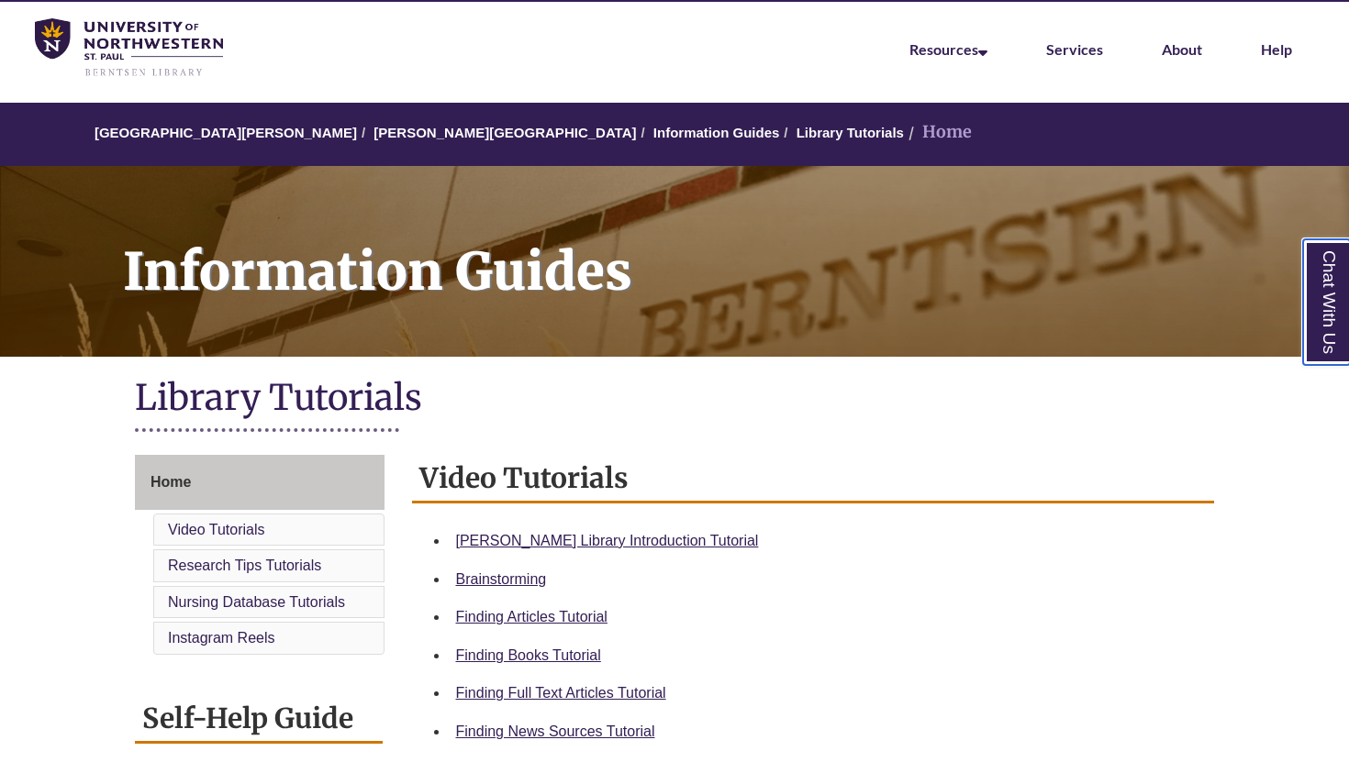
scroll to position [80, 0]
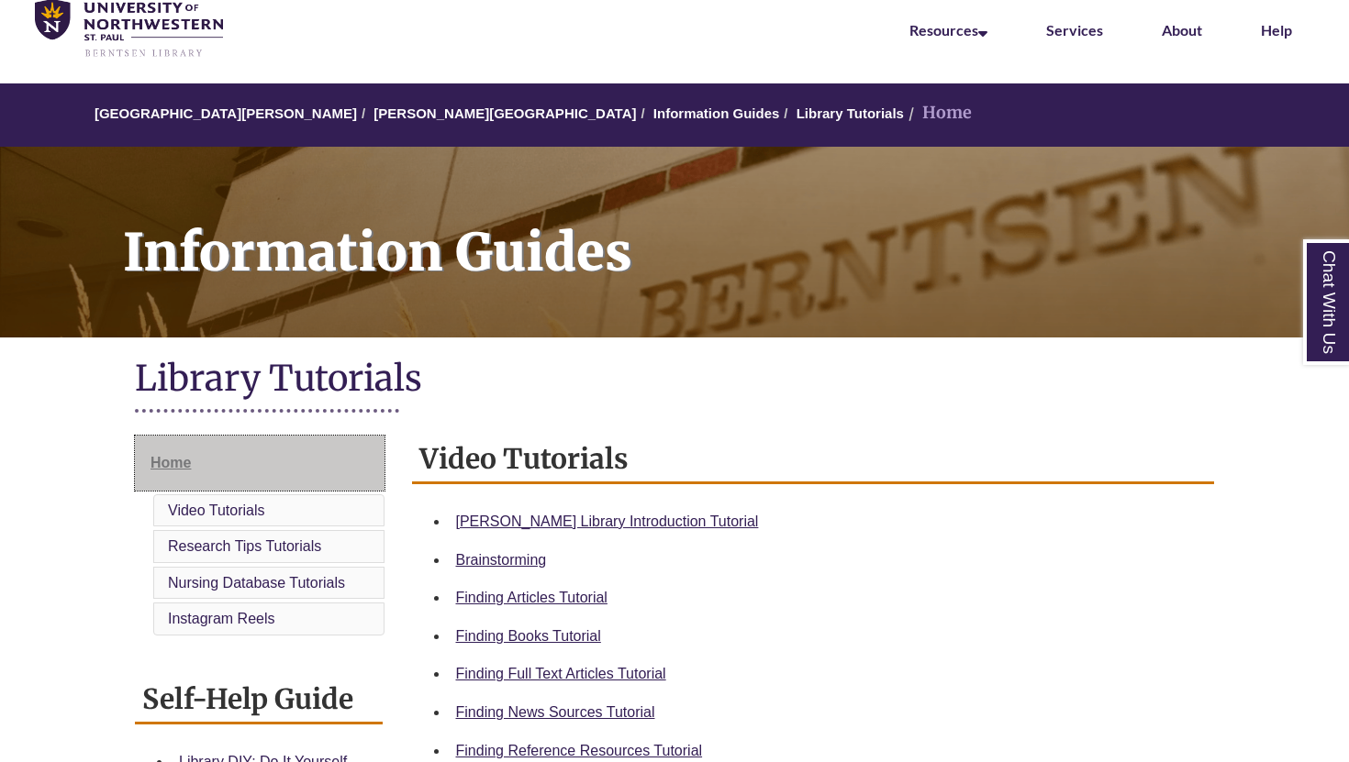
click at [171, 465] on span "Home" at bounding box center [170, 463] width 40 height 16
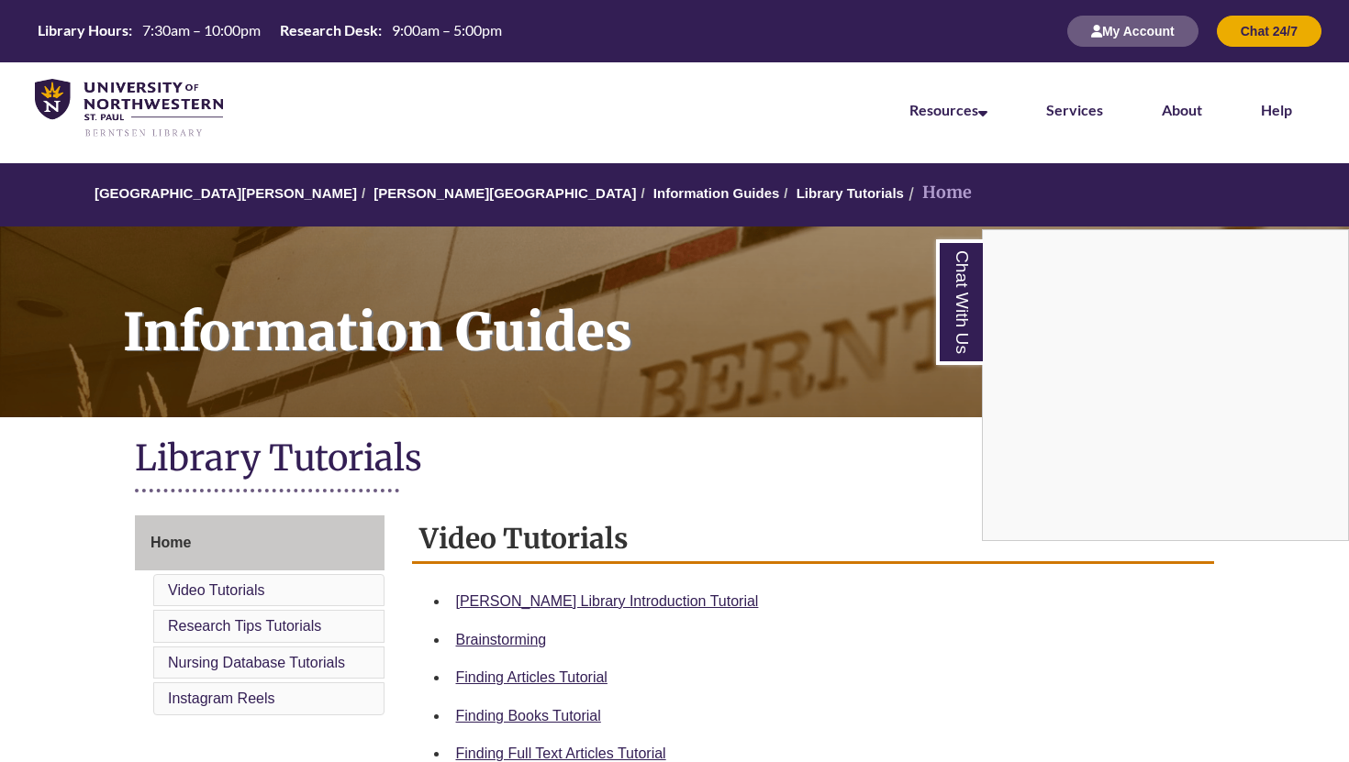
scroll to position [296, 0]
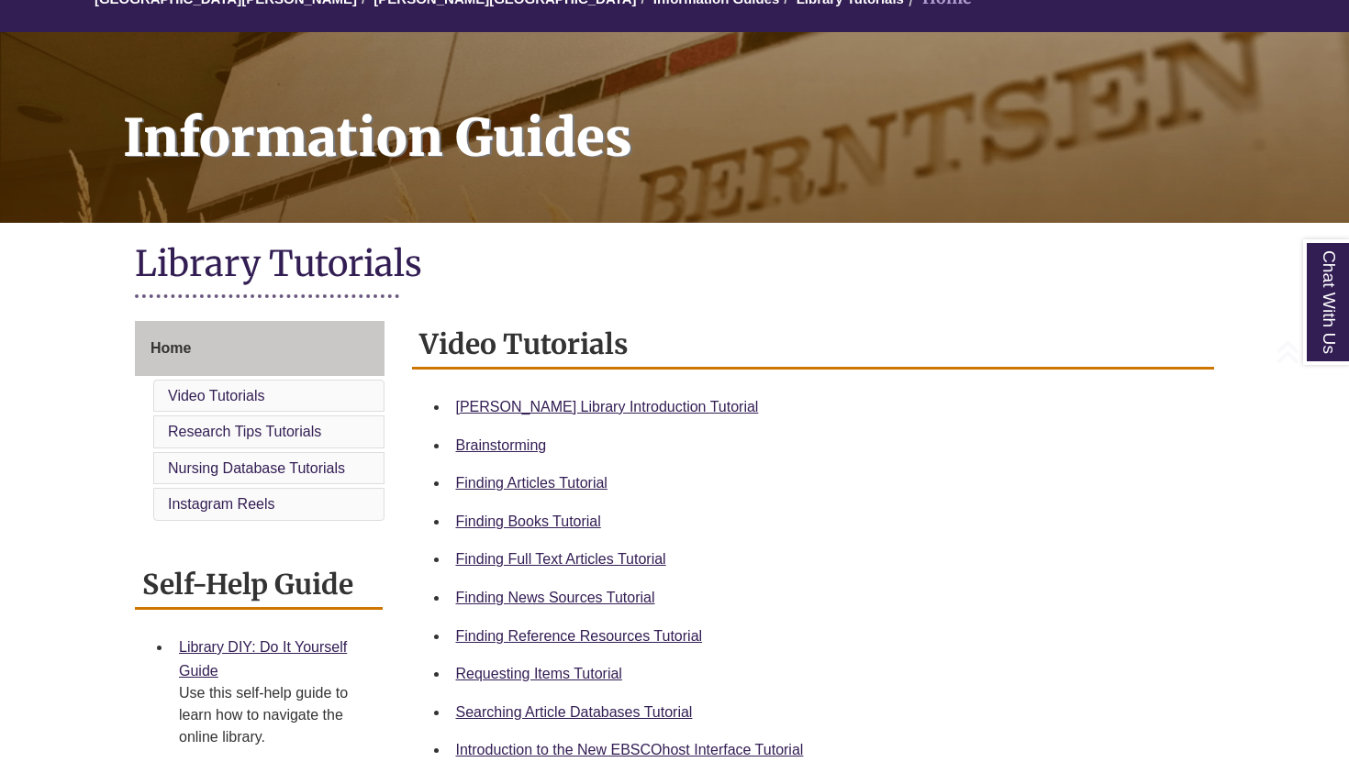
scroll to position [234, 0]
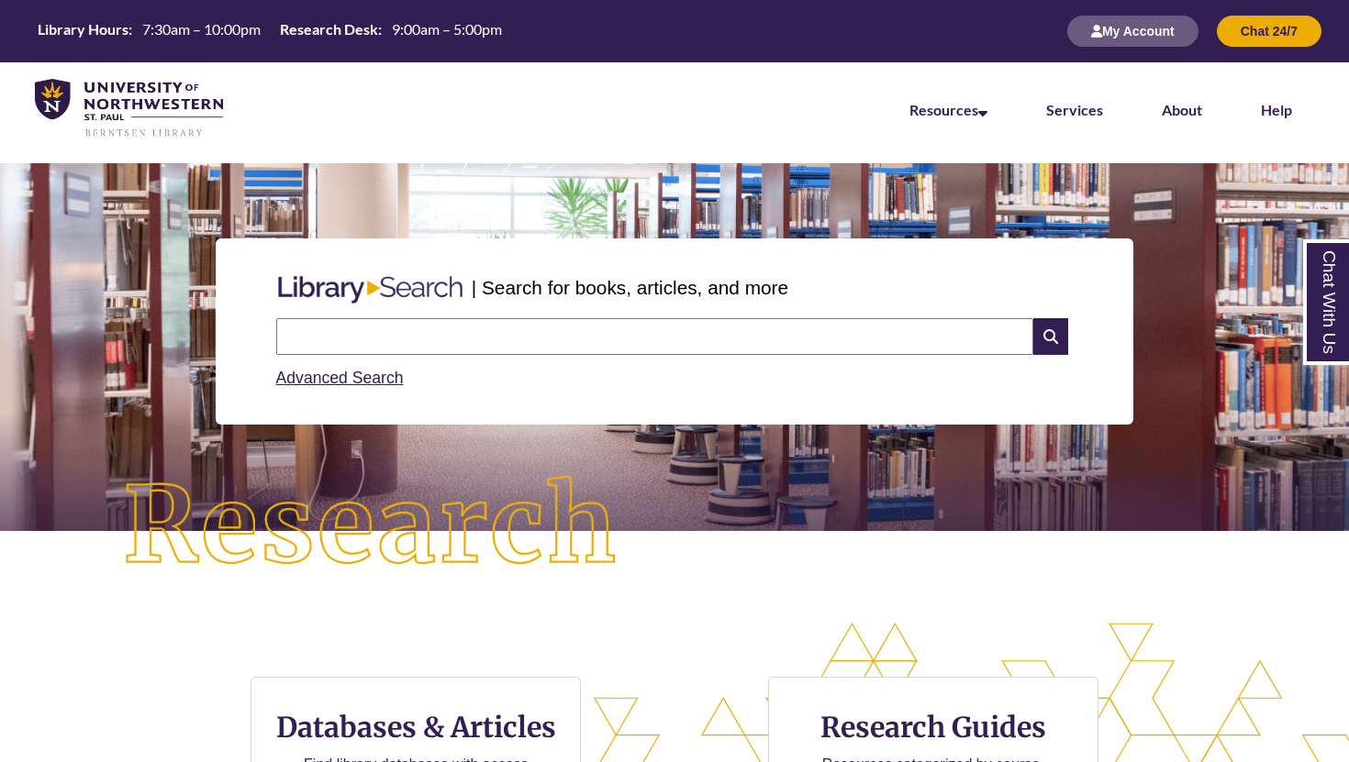
click at [503, 360] on div "Advanced Search" at bounding box center [674, 373] width 797 height 36
click at [503, 345] on input "text" at bounding box center [654, 336] width 757 height 37
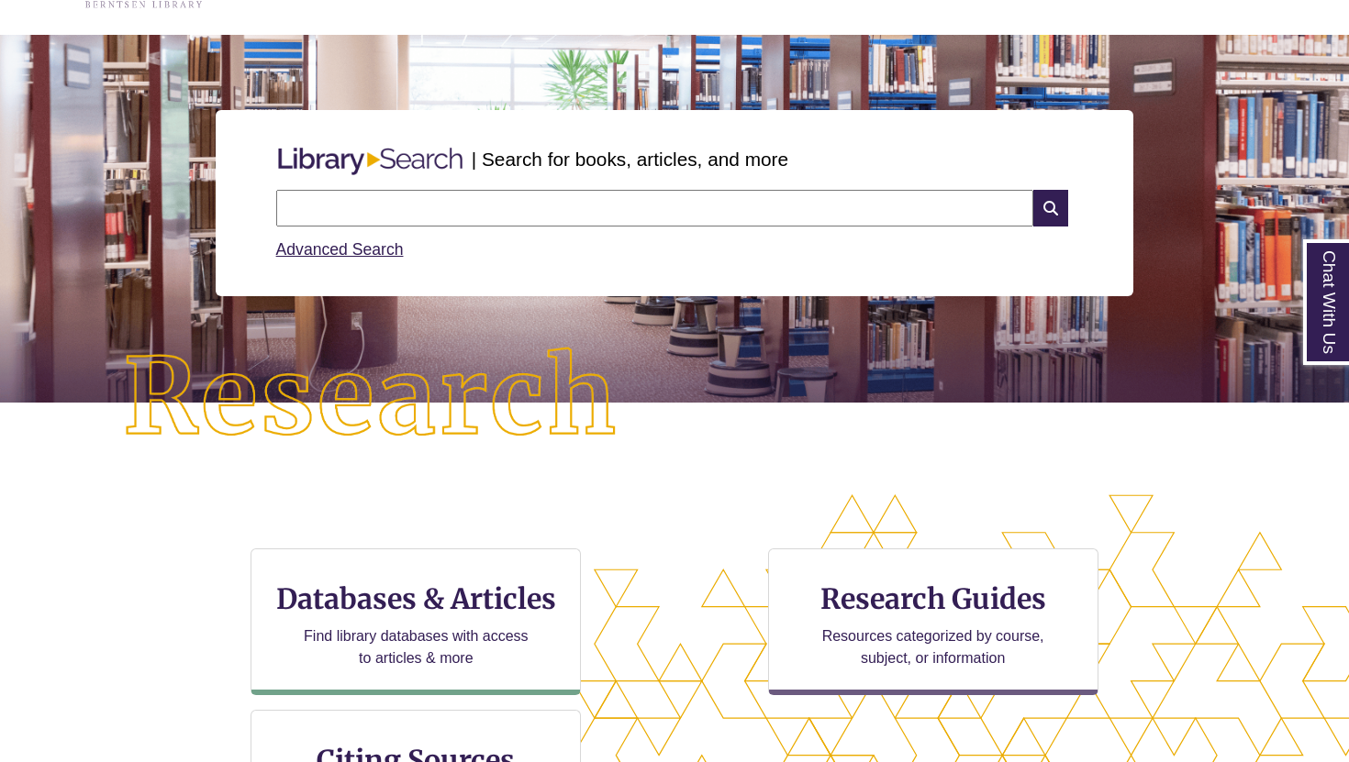
scroll to position [176, 0]
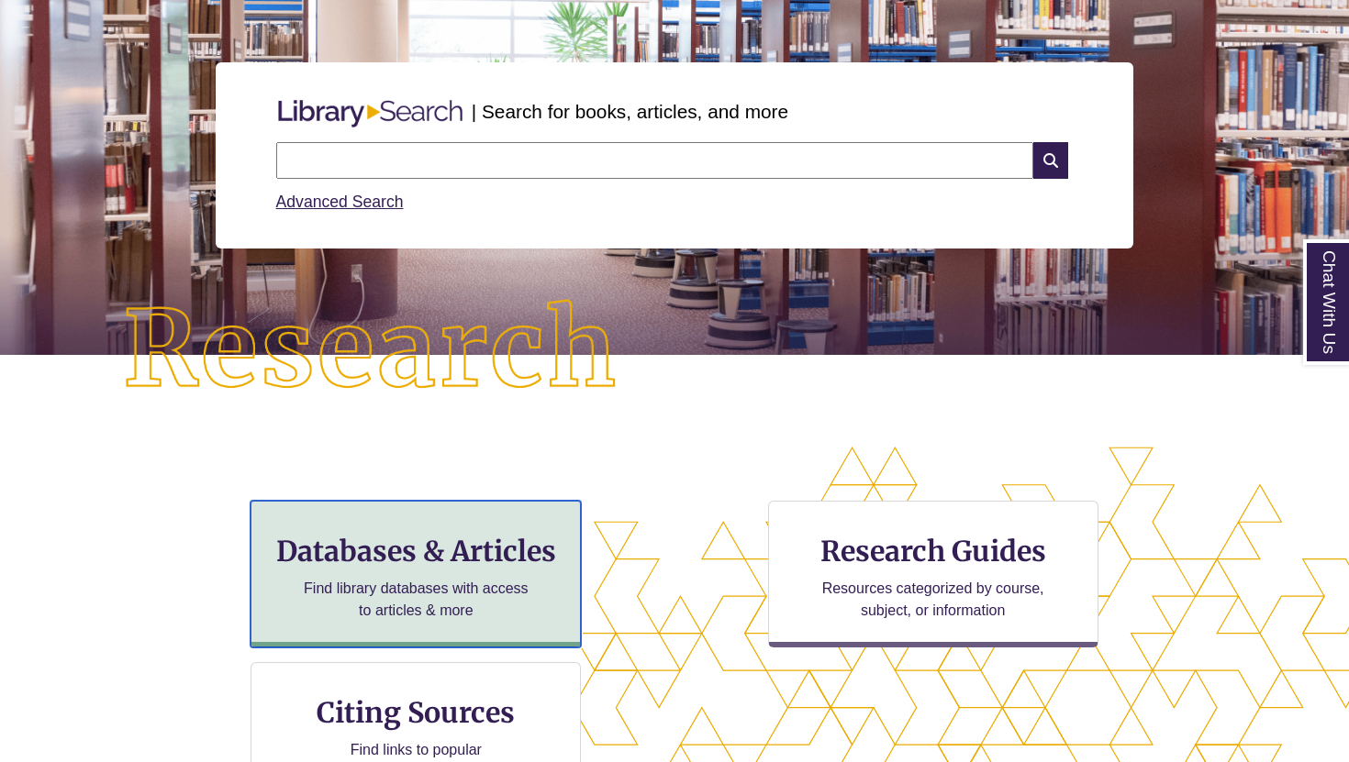
click at [494, 563] on h3 "Databases & Articles" at bounding box center [415, 551] width 299 height 35
click at [392, 534] on h3 "Databases & Articles" at bounding box center [415, 551] width 299 height 35
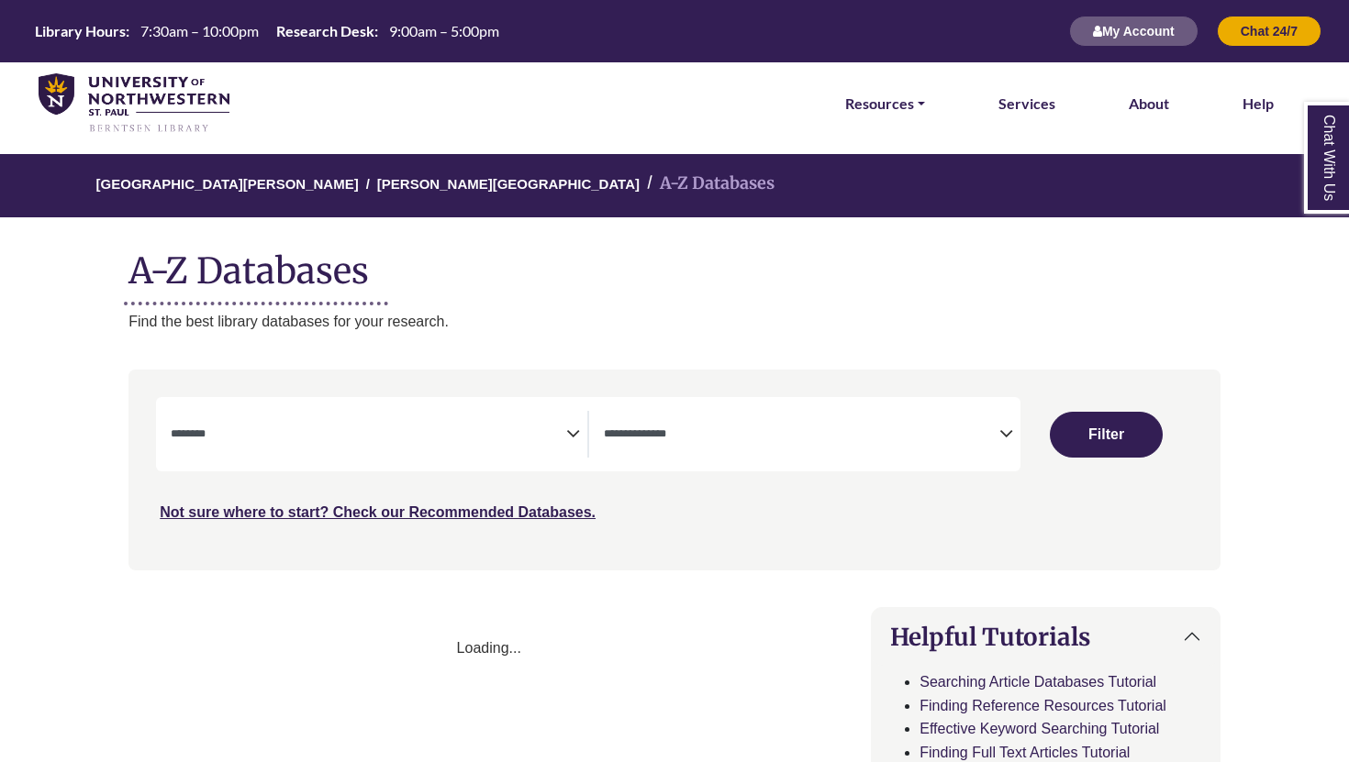
select select "Database Subject Filter"
select select "Database Types Filter"
select select "Database Subject Filter"
select select "Database Types Filter"
select select "Database Subject Filter"
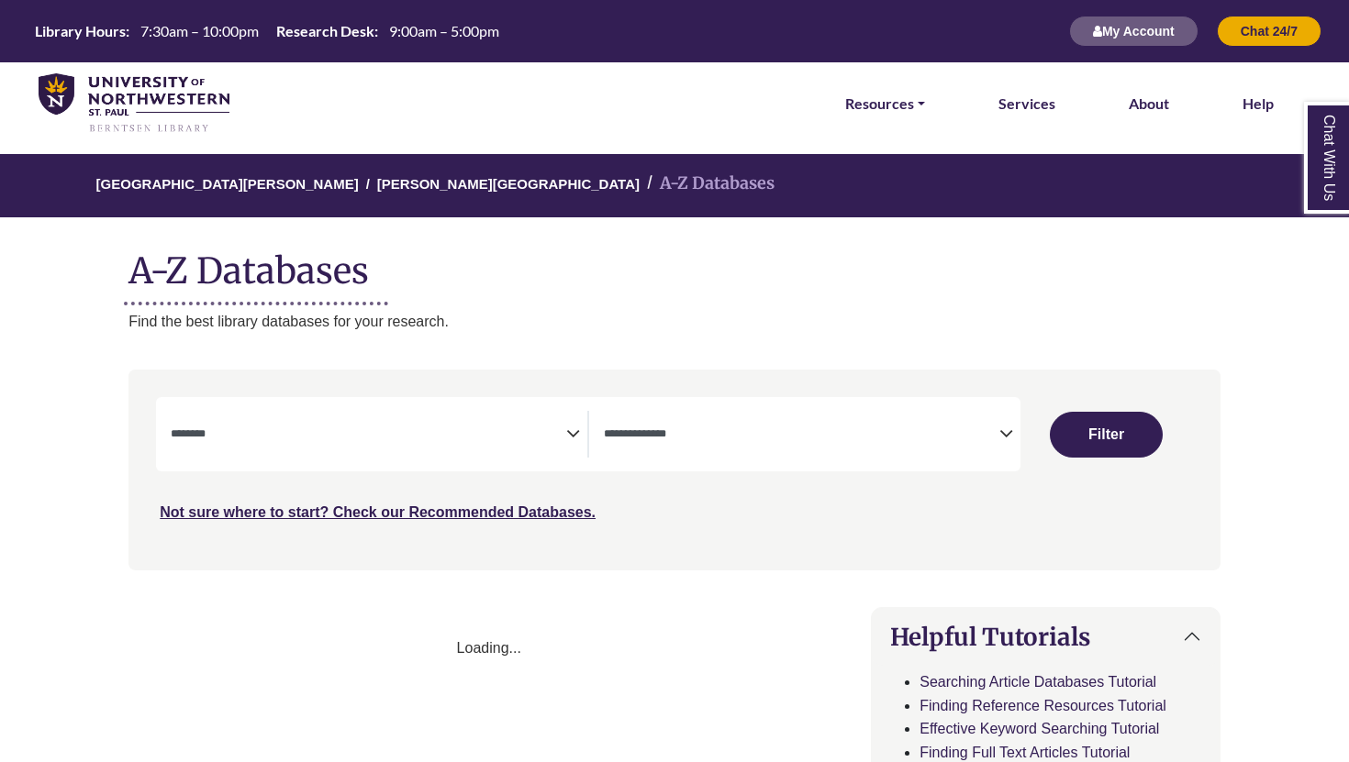
select select "Database Types Filter"
select select "Database Subject Filter"
select select "Database Types Filter"
select select "Database Subject Filter"
select select "Database Types Filter"
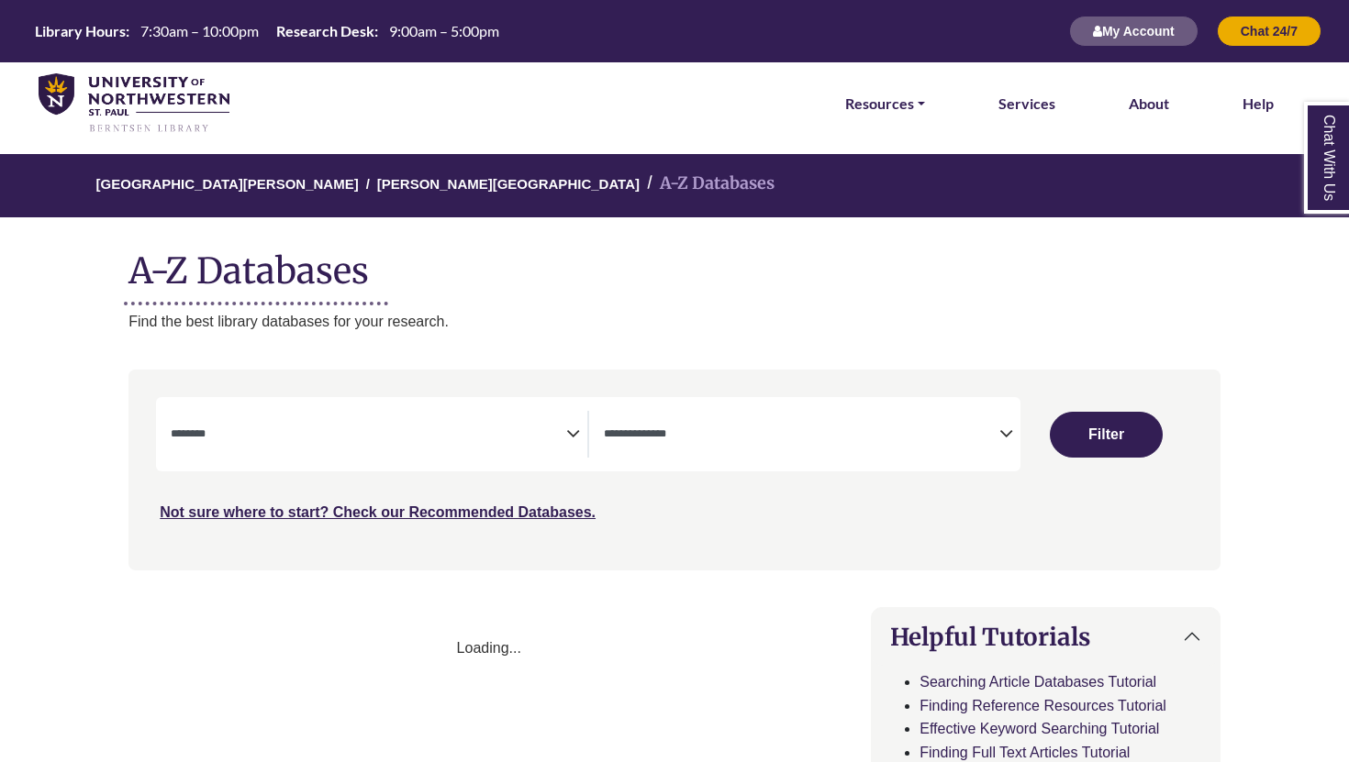
select select "Database Subject Filter"
select select "Database Types Filter"
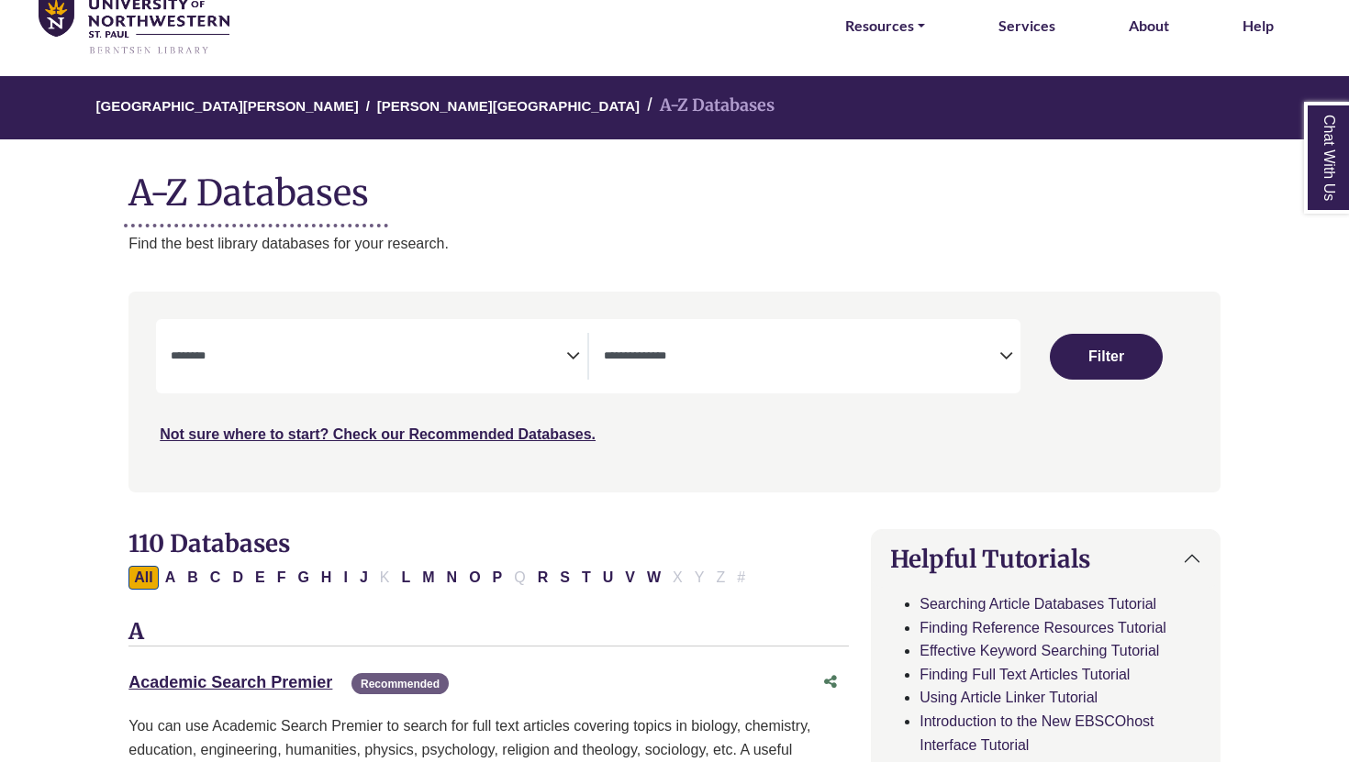
scroll to position [76, 0]
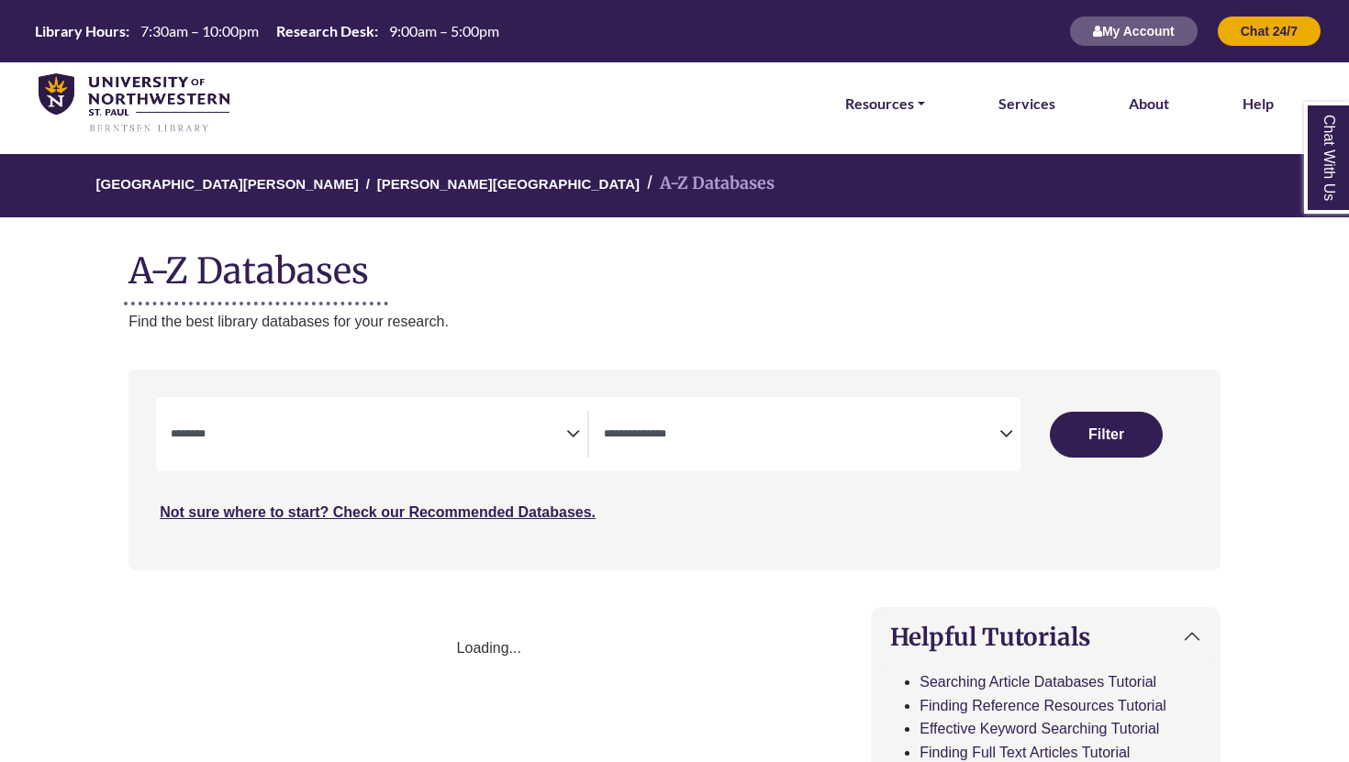
select select "Database Subject Filter"
select select "Database Types Filter"
select select "Database Subject Filter"
select select "Database Types Filter"
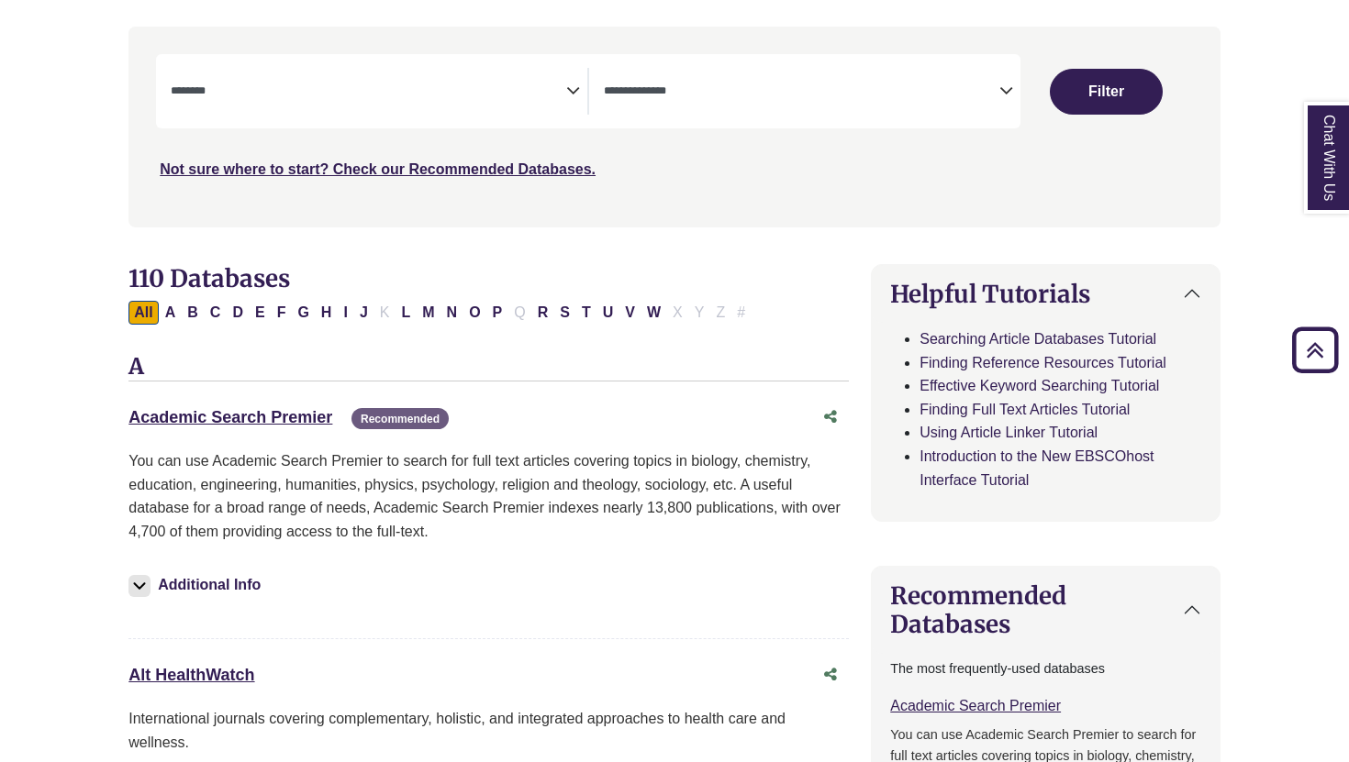
scroll to position [317, 0]
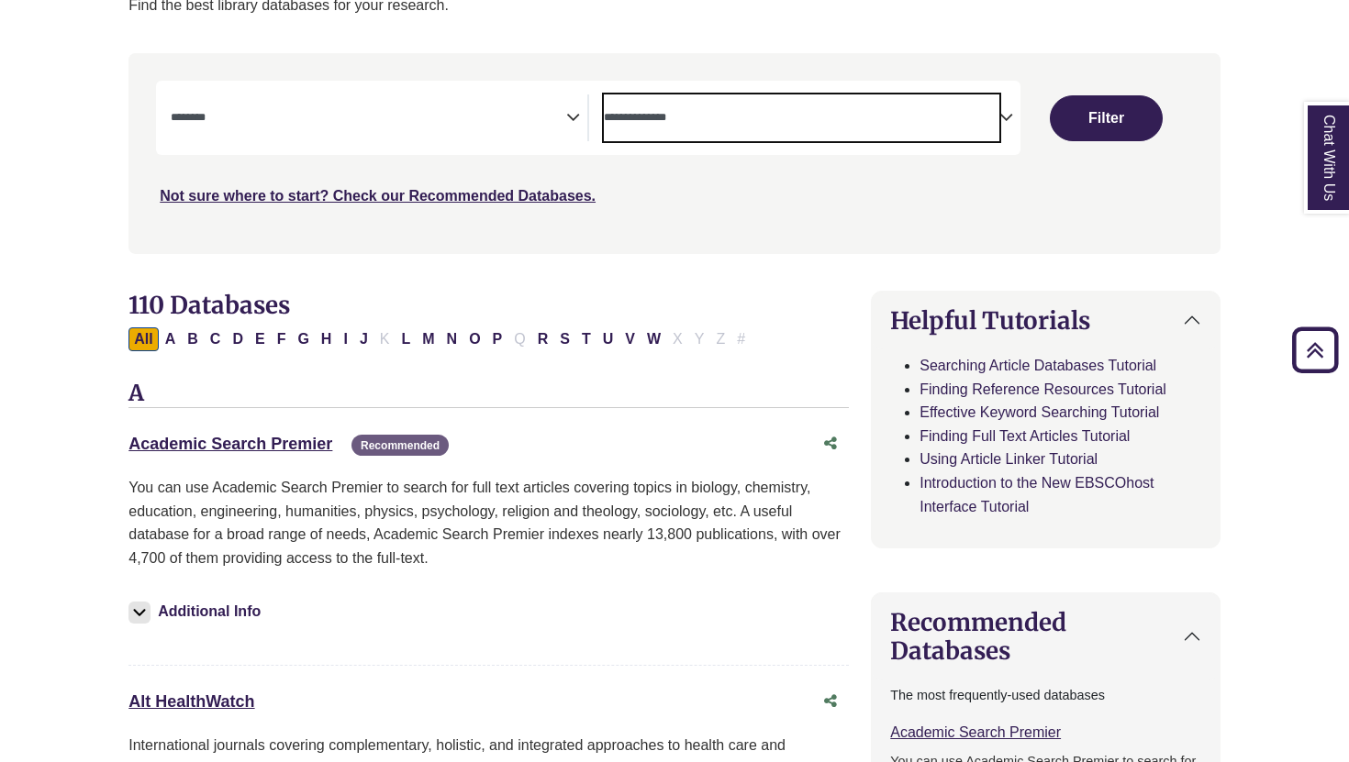
click at [774, 99] on span "Search filters" at bounding box center [801, 117] width 395 height 47
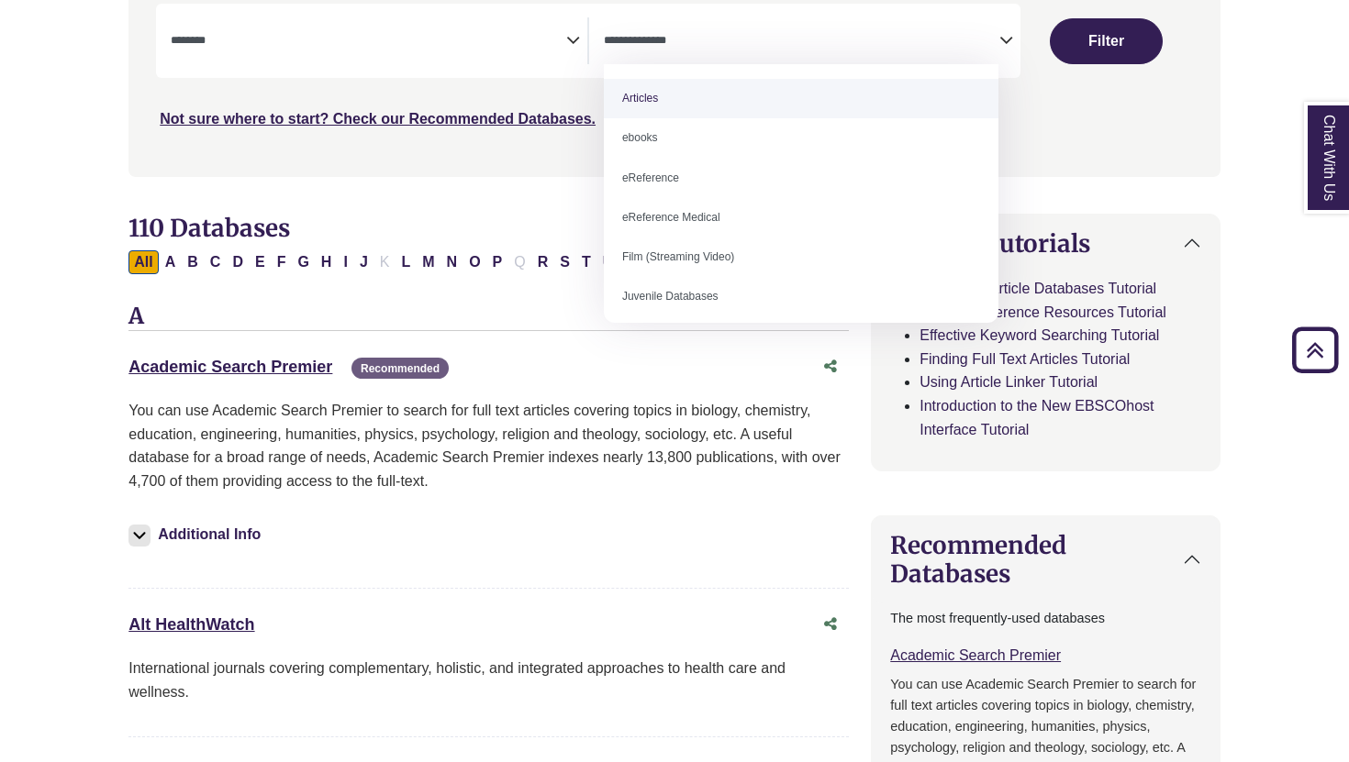
scroll to position [395, 0]
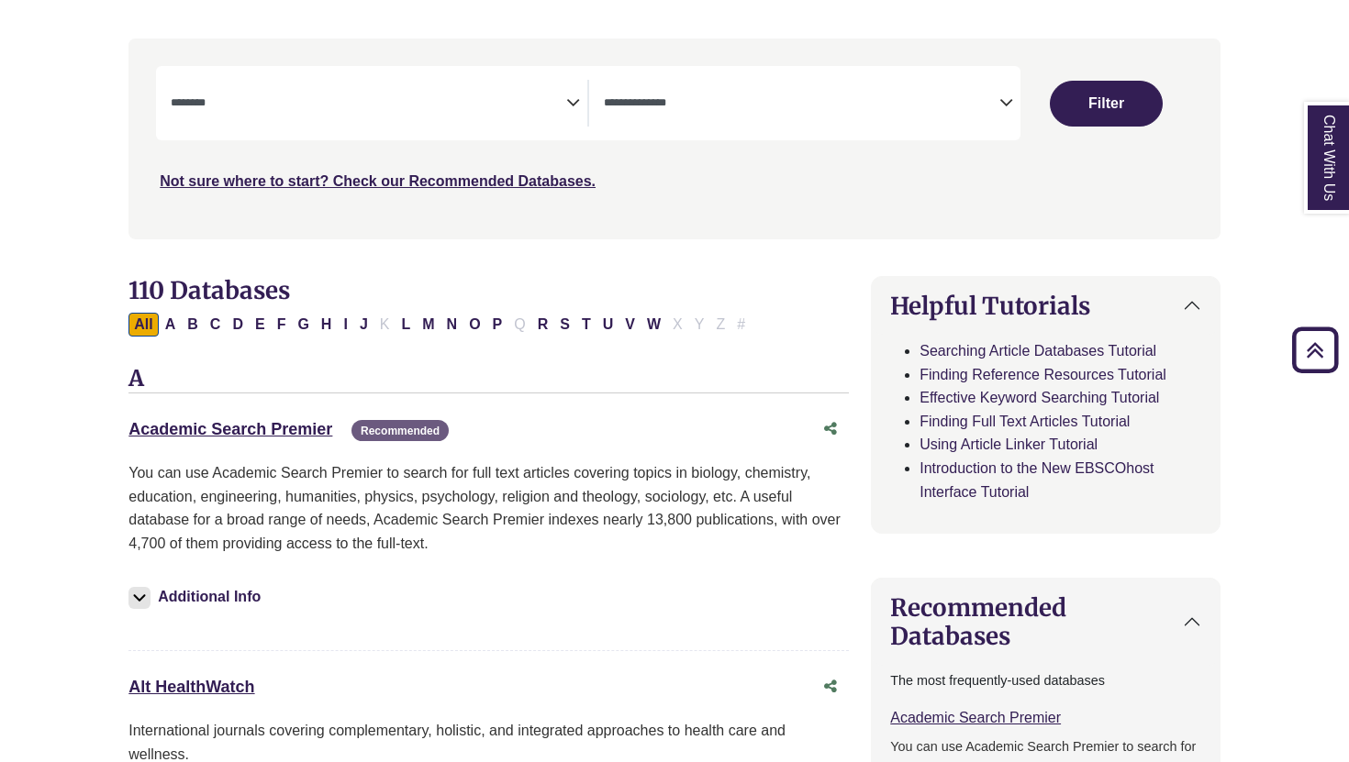
scroll to position [83, 0]
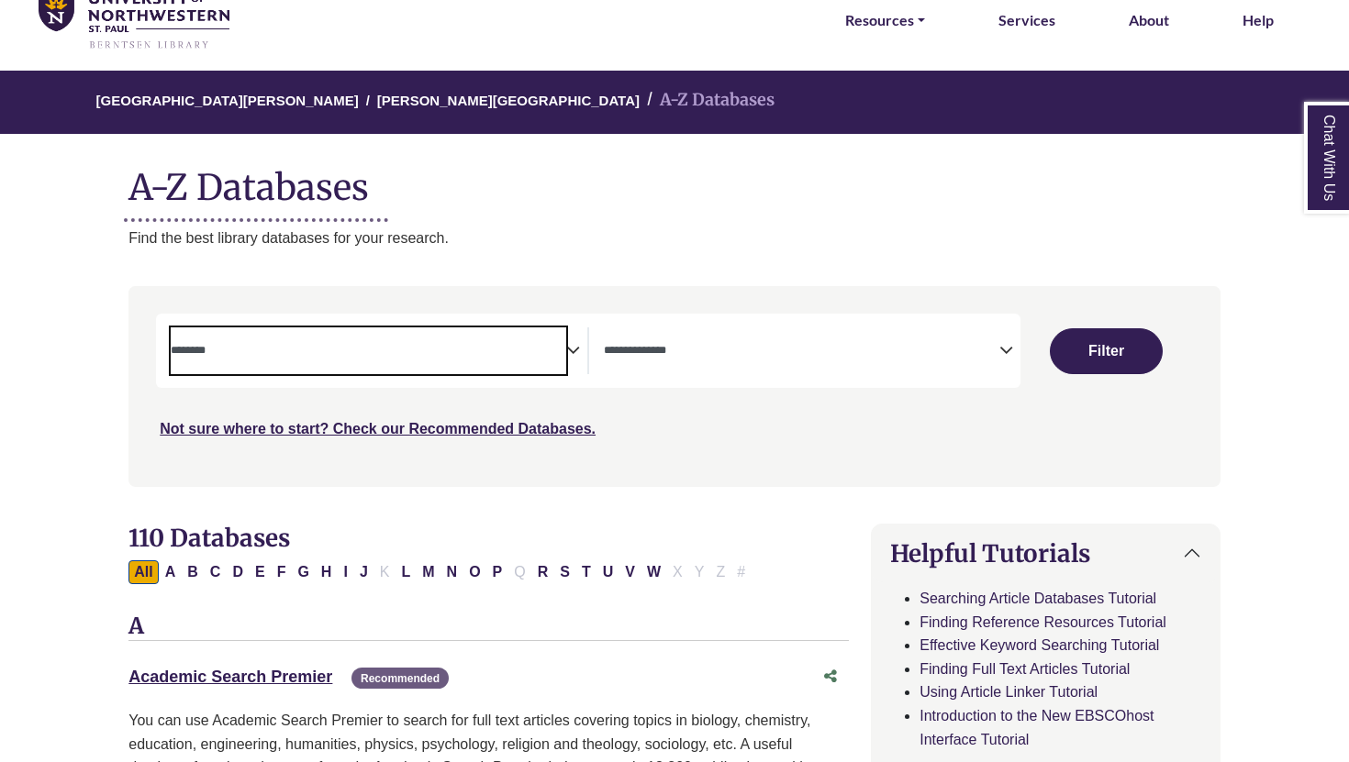
click at [306, 355] on textarea "Search" at bounding box center [368, 352] width 395 height 15
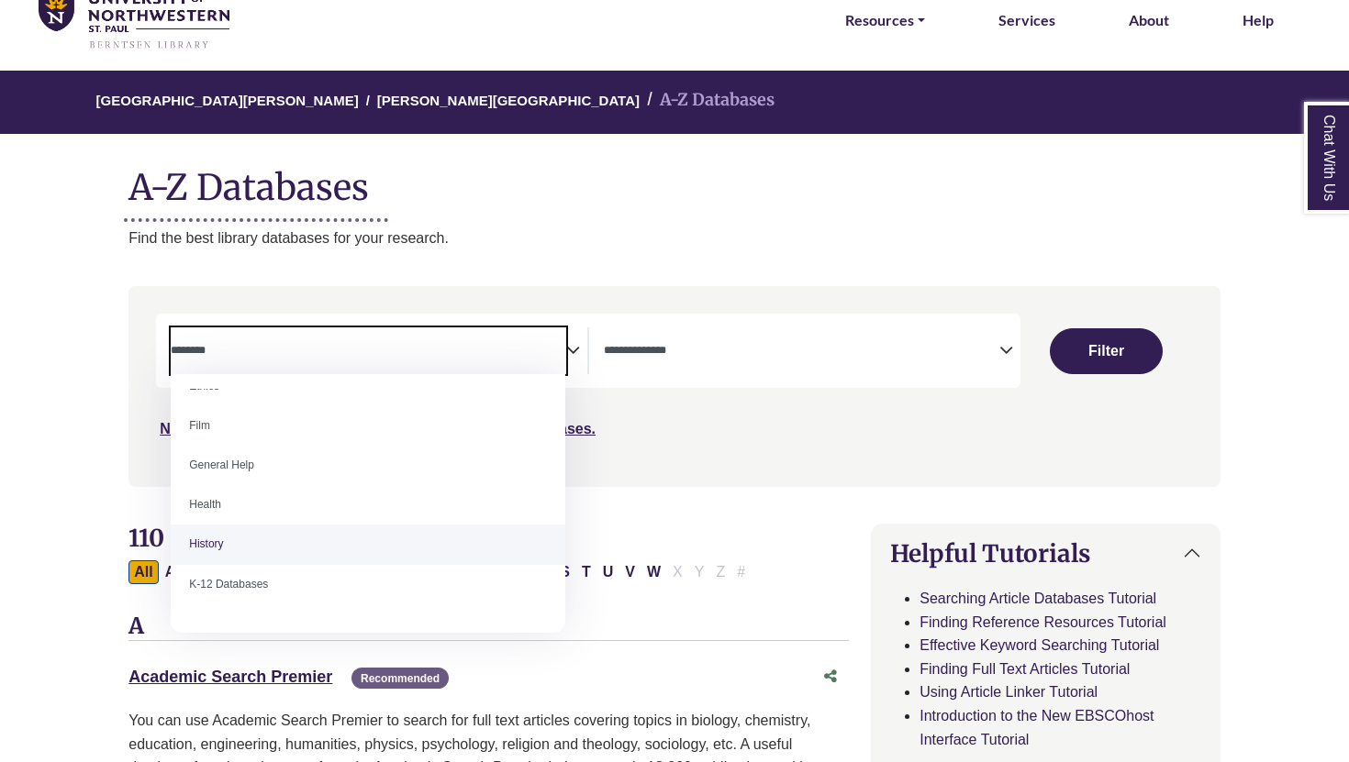
scroll to position [772, 0]
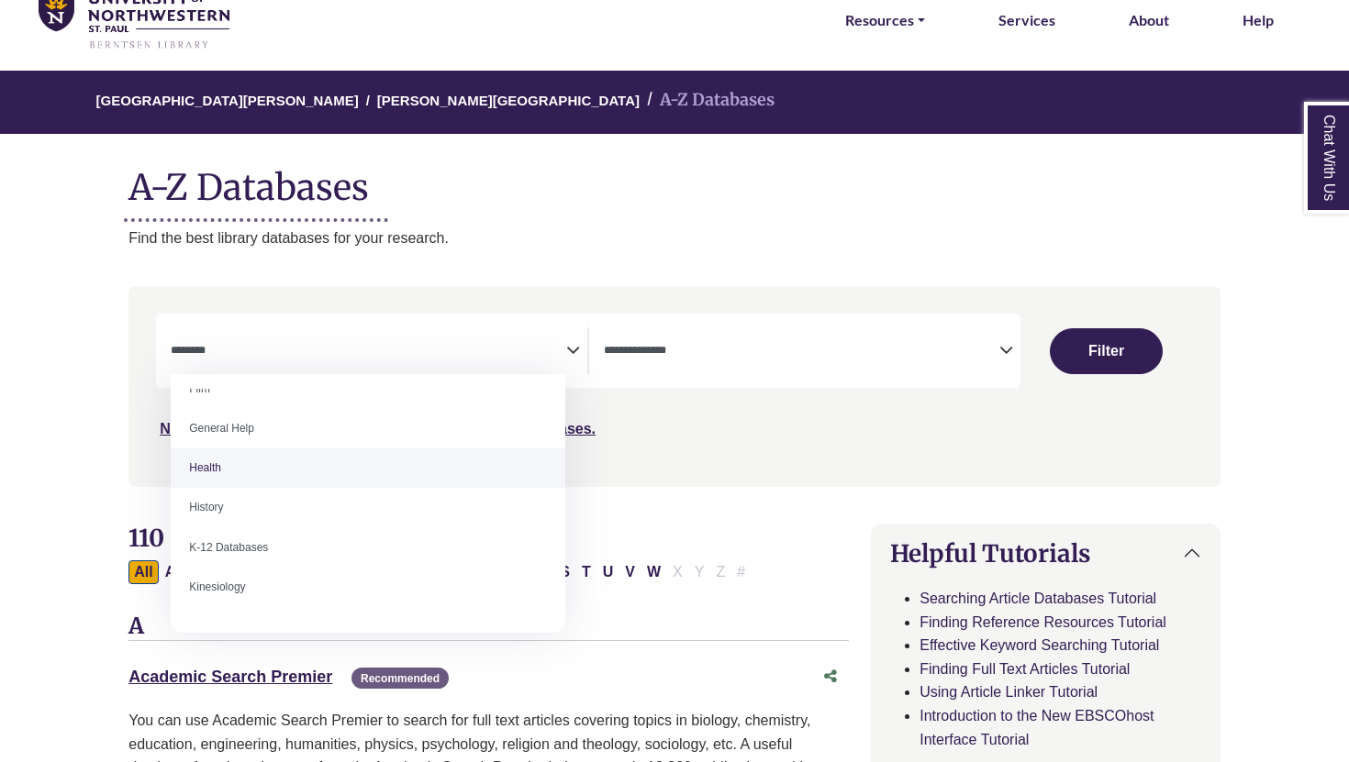
select select "*****"
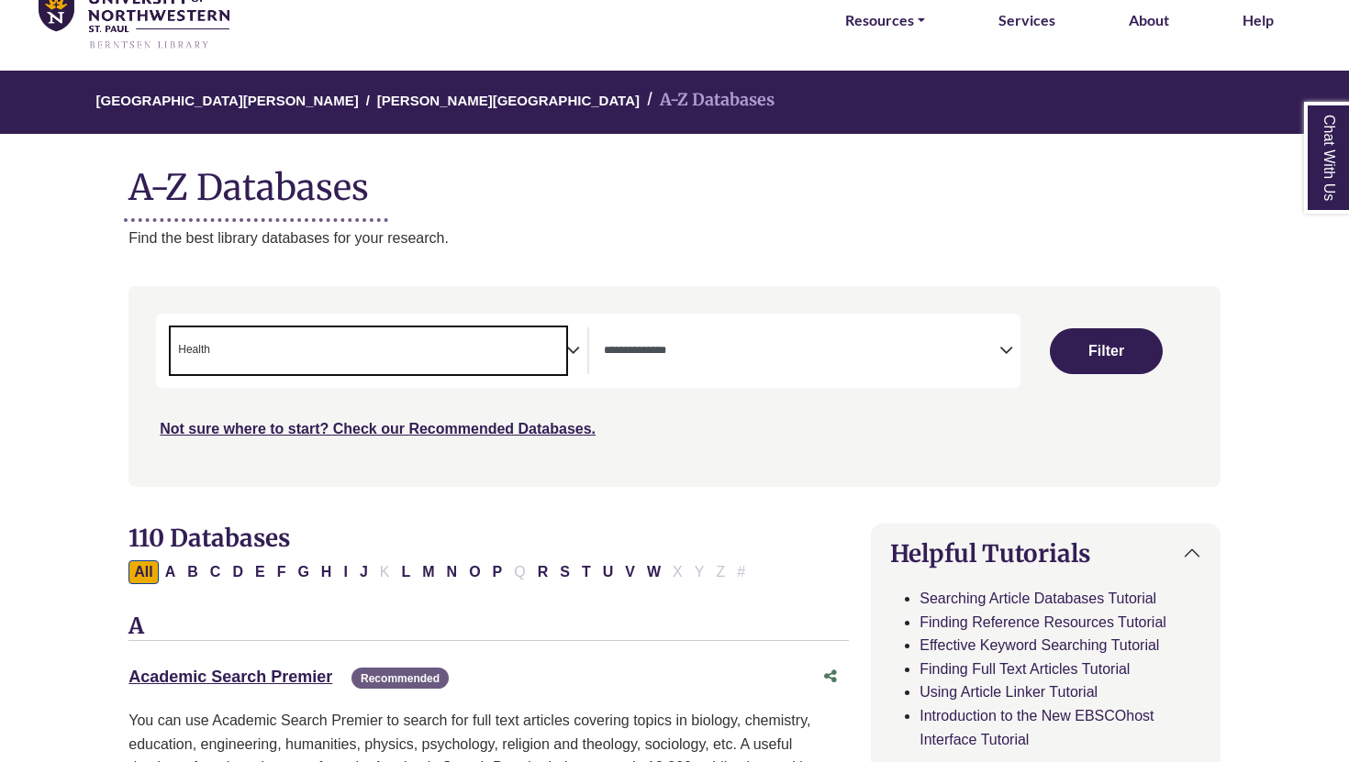
click at [633, 340] on span "Search filters" at bounding box center [801, 348] width 395 height 16
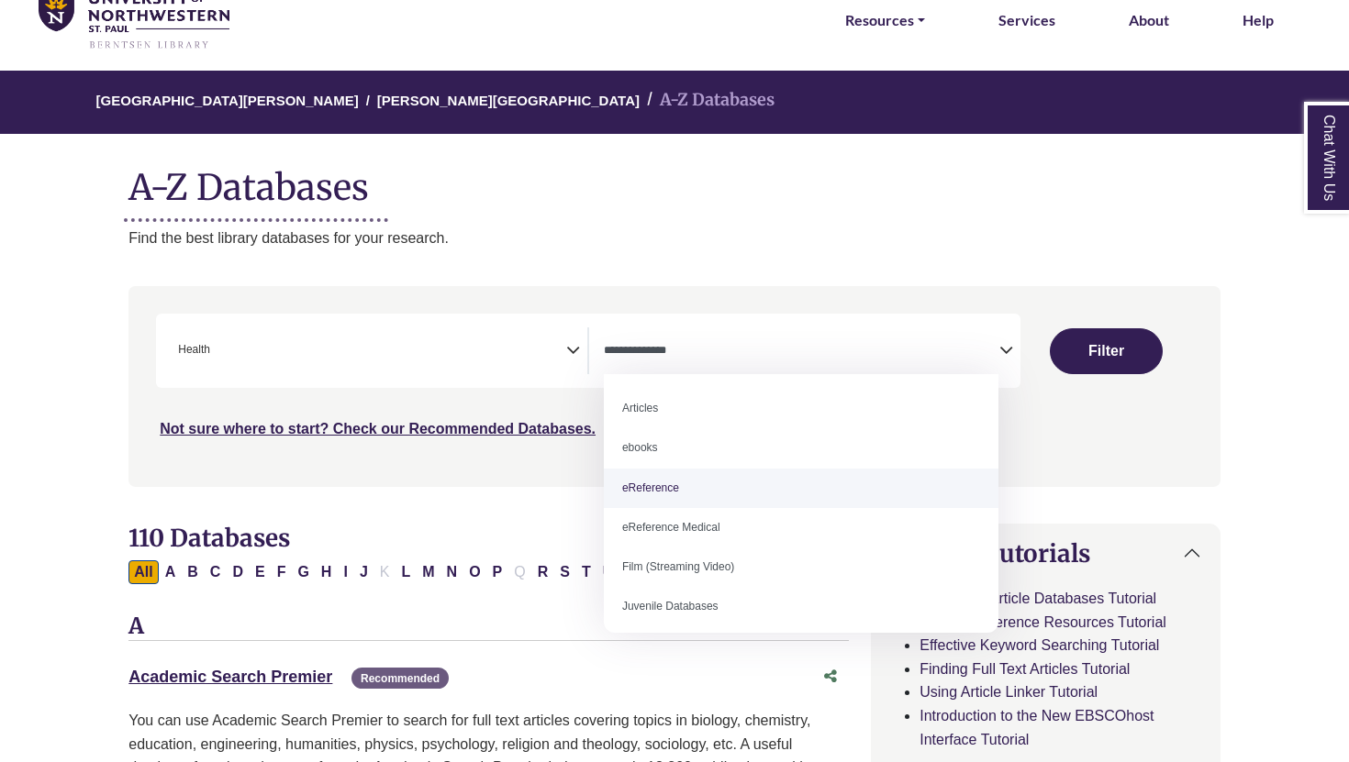
select select "*****"
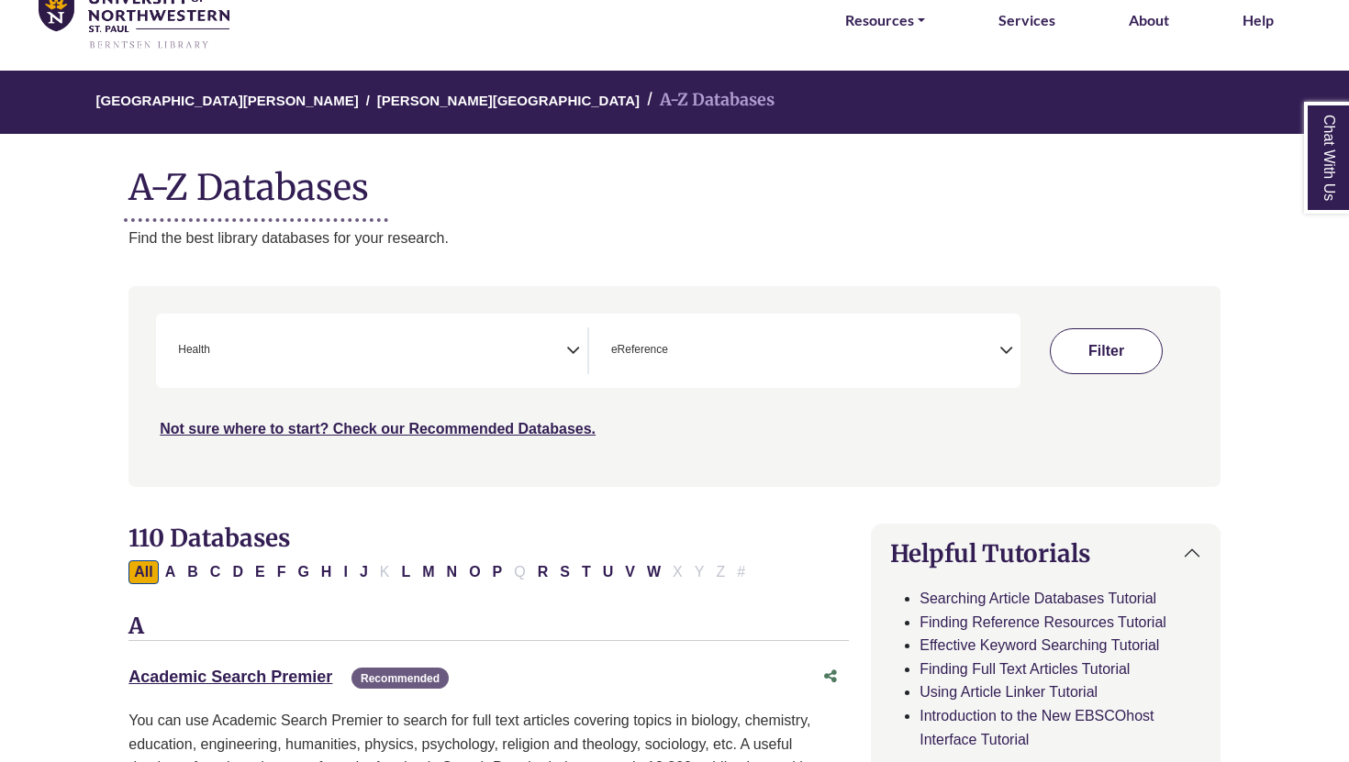
click at [1066, 355] on button "Filter" at bounding box center [1106, 351] width 113 height 46
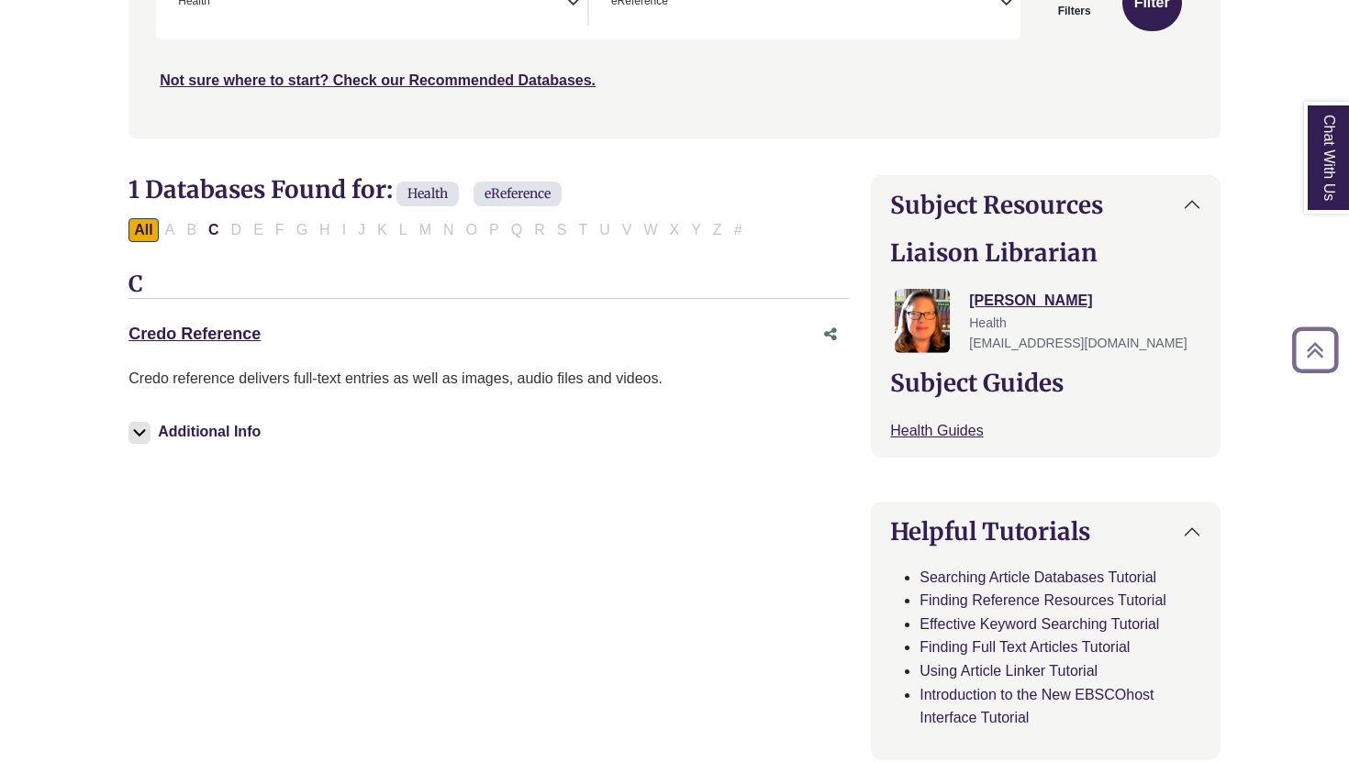
scroll to position [435, 0]
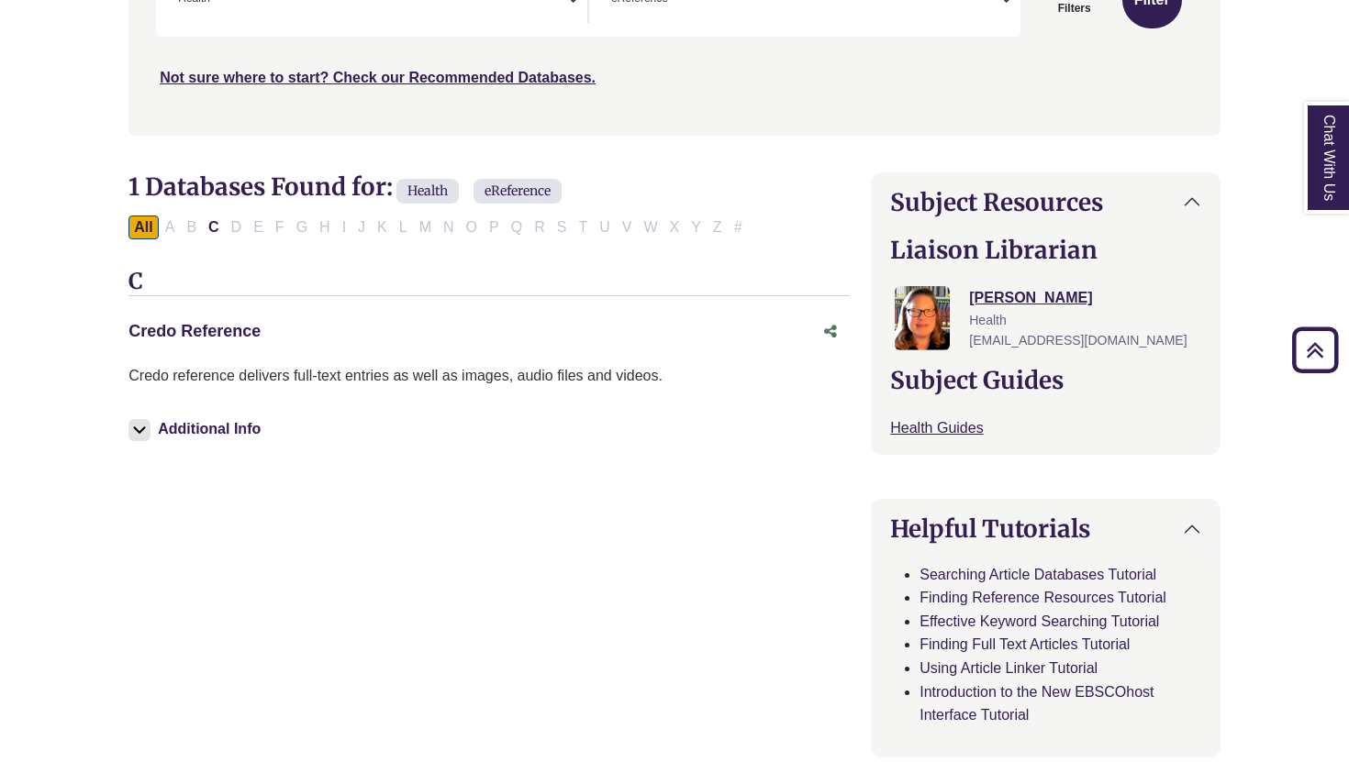
click at [192, 339] on link "Credo Reference This link opens in a new window" at bounding box center [194, 331] width 132 height 18
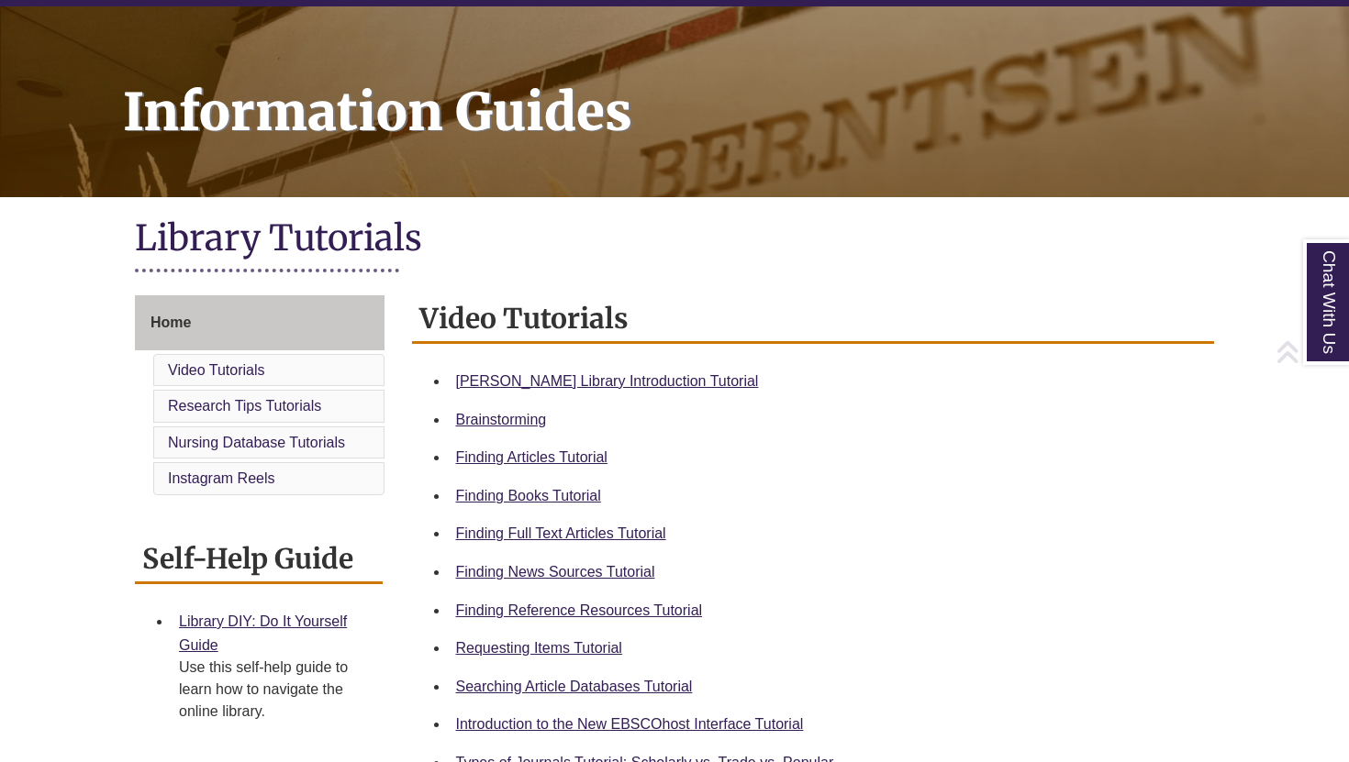
scroll to position [249, 0]
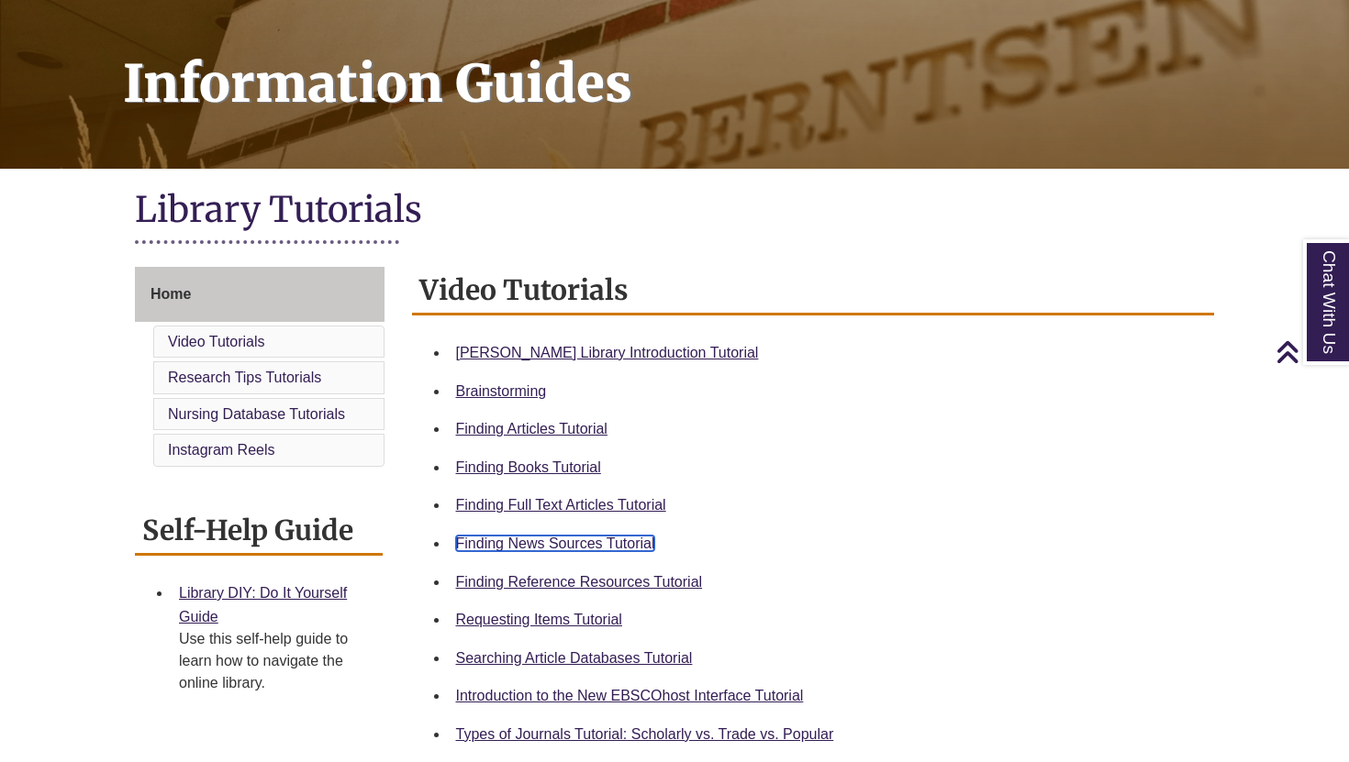
click at [519, 542] on link "Finding News Sources Tutorial" at bounding box center [555, 544] width 199 height 16
